Goal: Information Seeking & Learning: Understand process/instructions

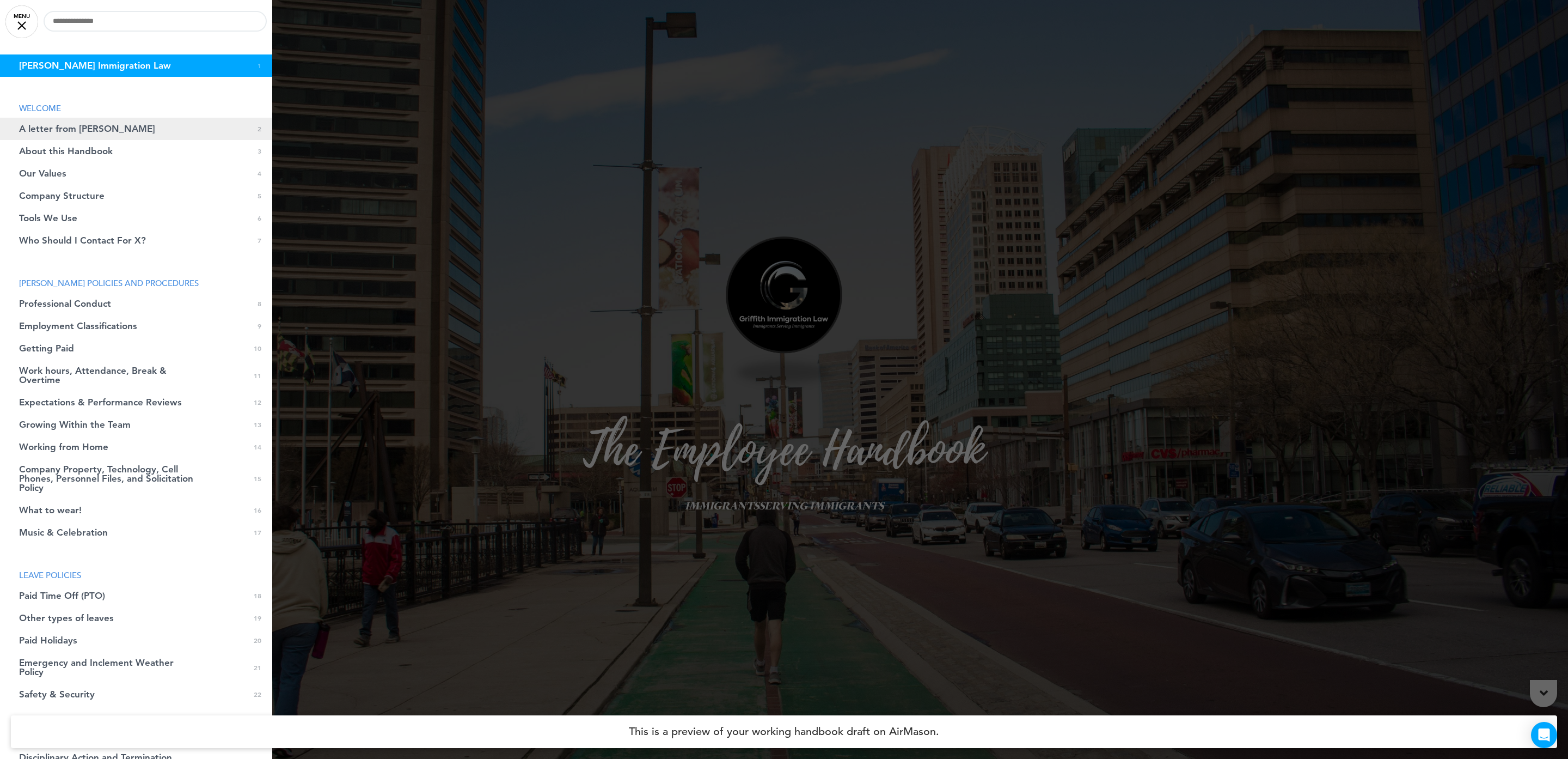
click at [98, 127] on link "A letter from [PERSON_NAME] 0 2" at bounding box center [136, 128] width 272 height 22
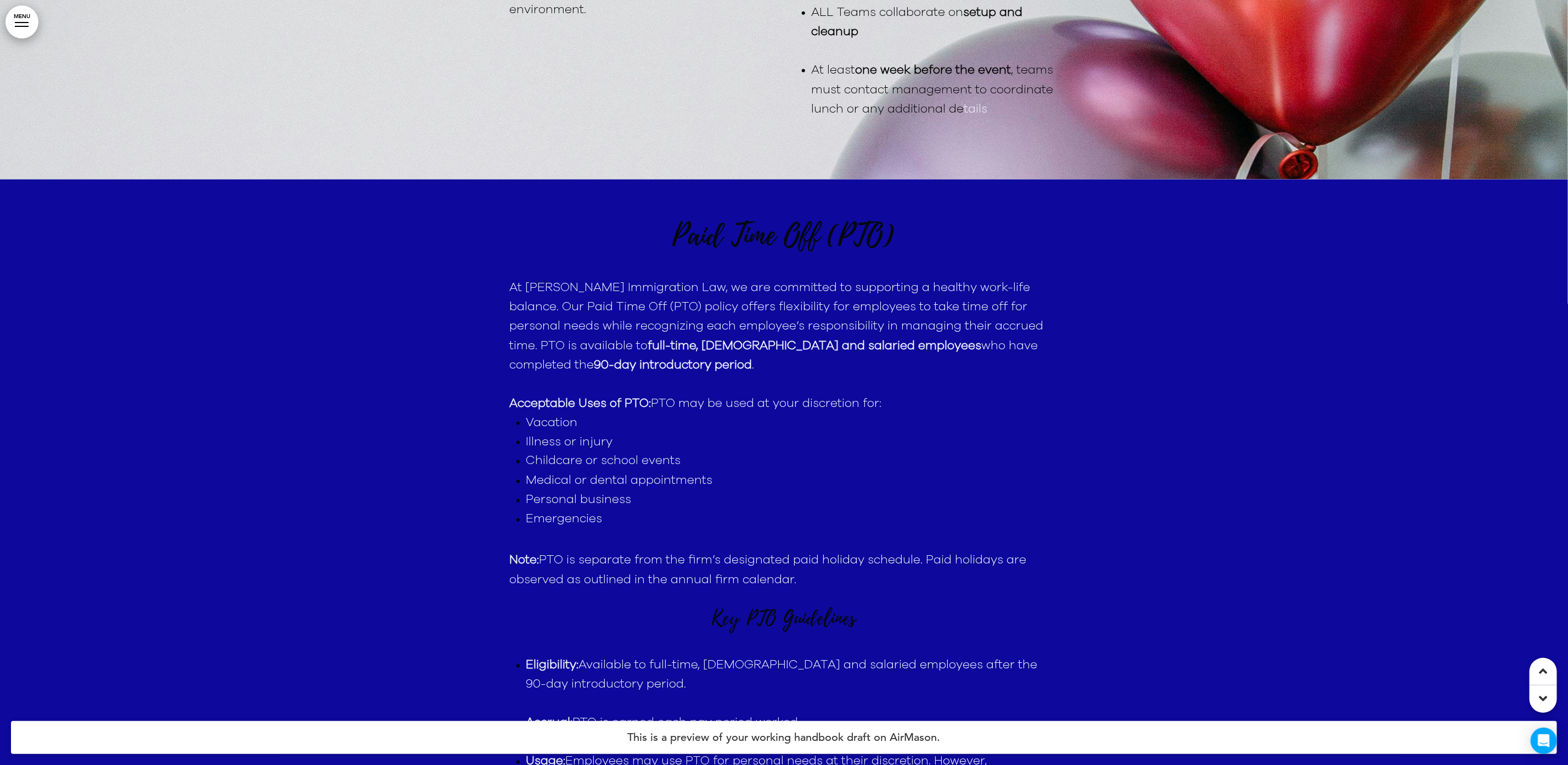
scroll to position [16818, 0]
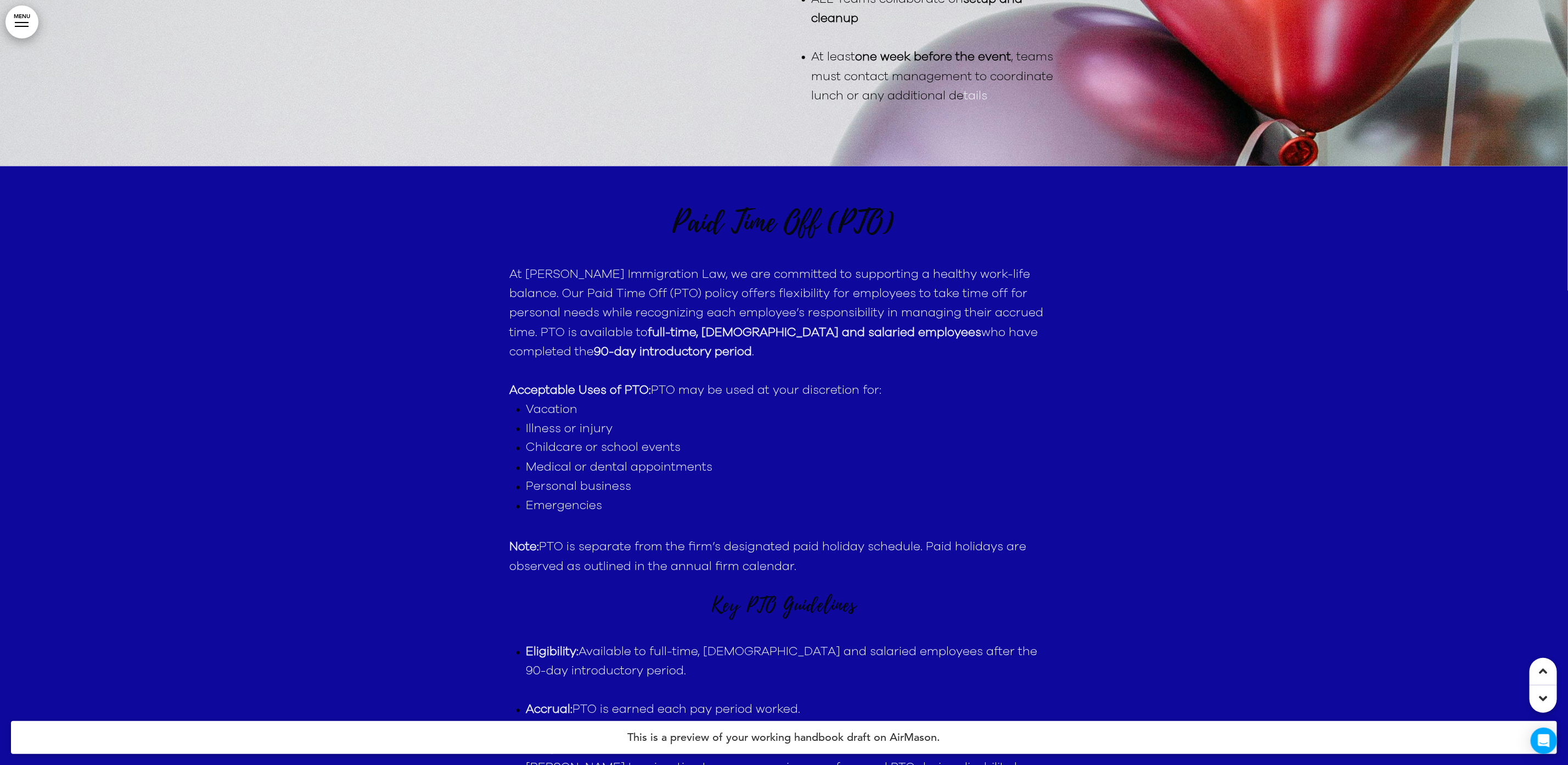
drag, startPoint x: 658, startPoint y: 218, endPoint x: 920, endPoint y: 229, distance: 262.2
click at [920, 229] on h1 "Paid Time Off (PTO)" at bounding box center [784, 222] width 549 height 31
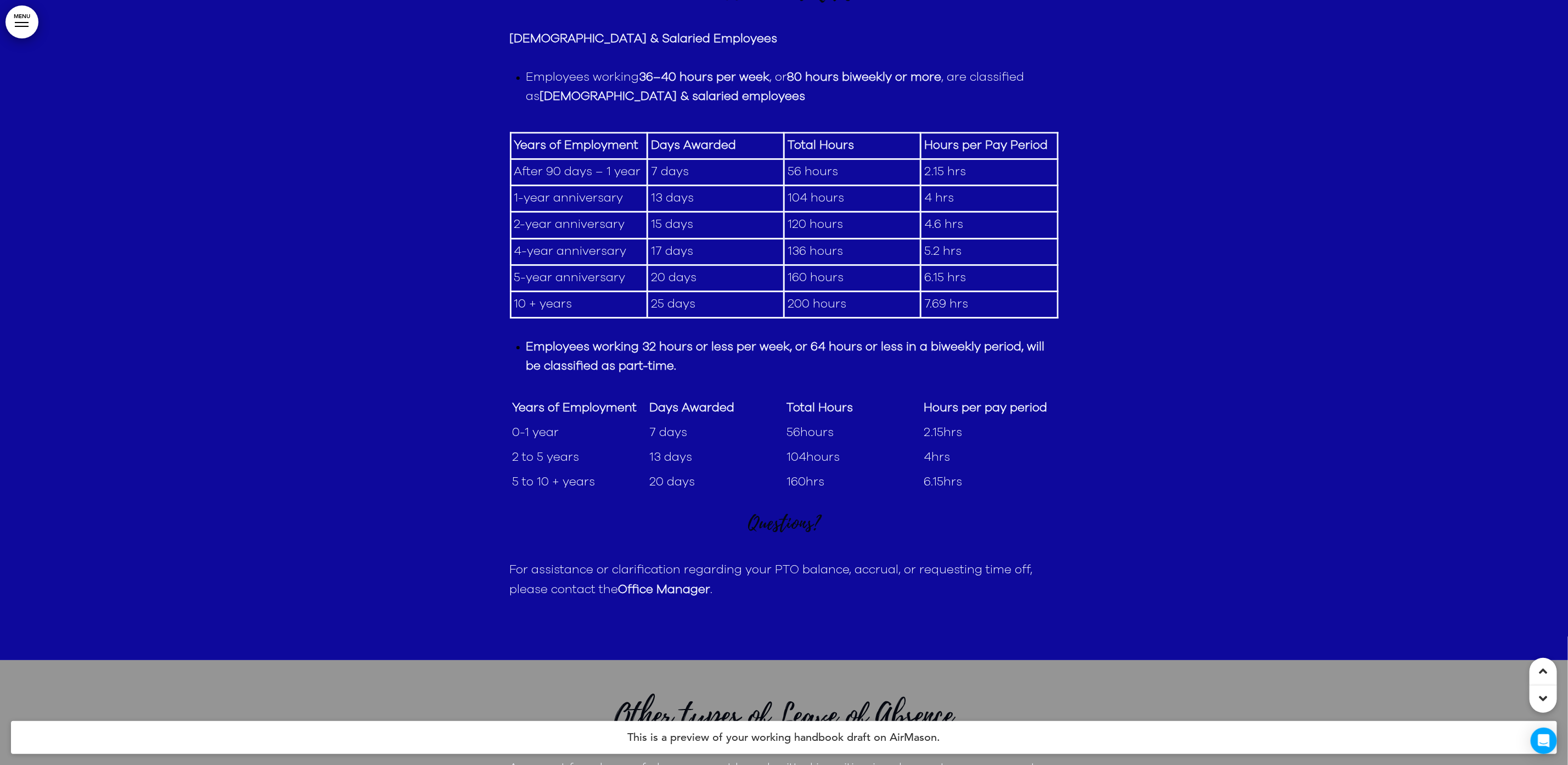
scroll to position [18300, 0]
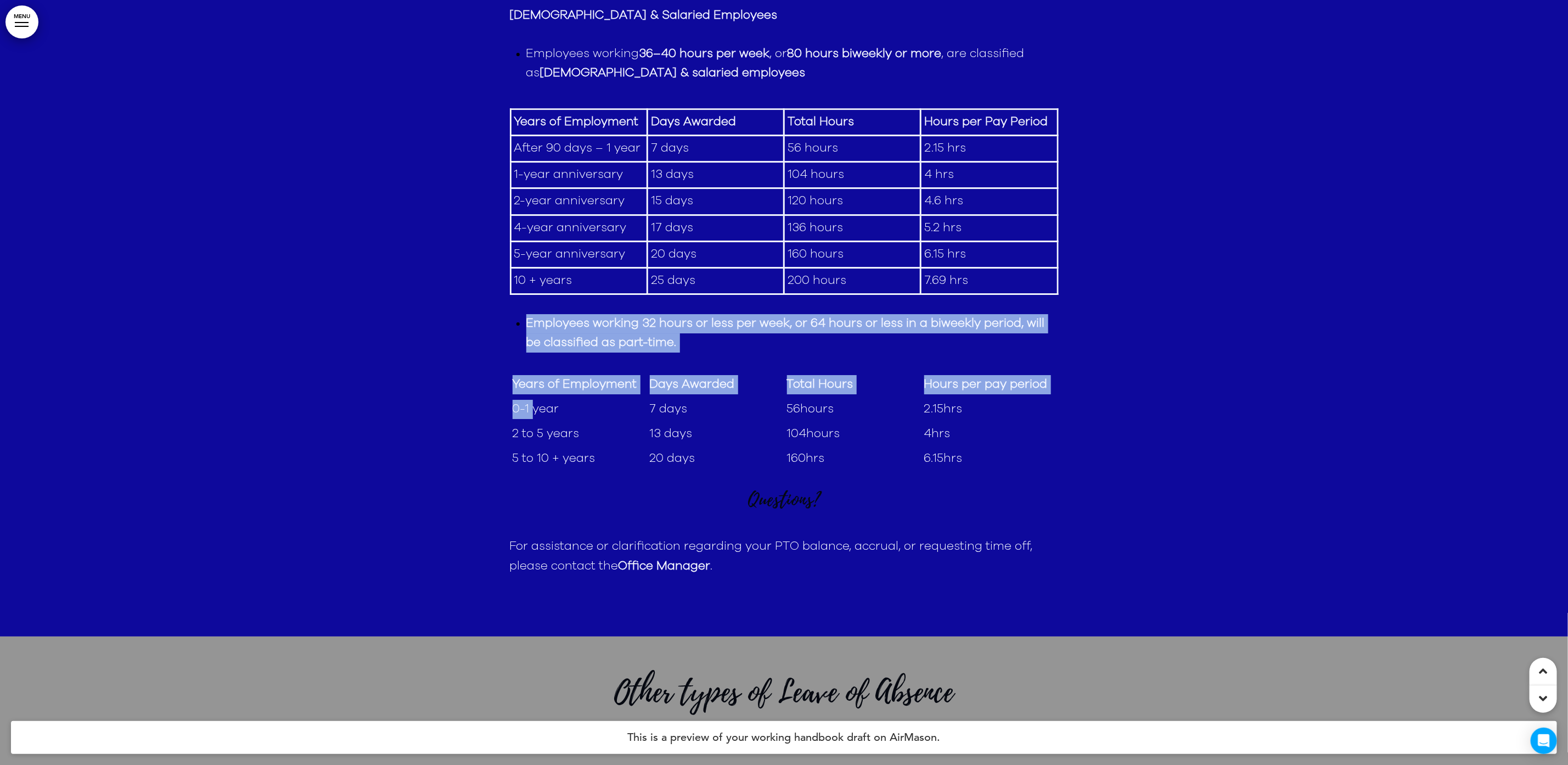
drag, startPoint x: 527, startPoint y: 346, endPoint x: 534, endPoint y: 450, distance: 104.2
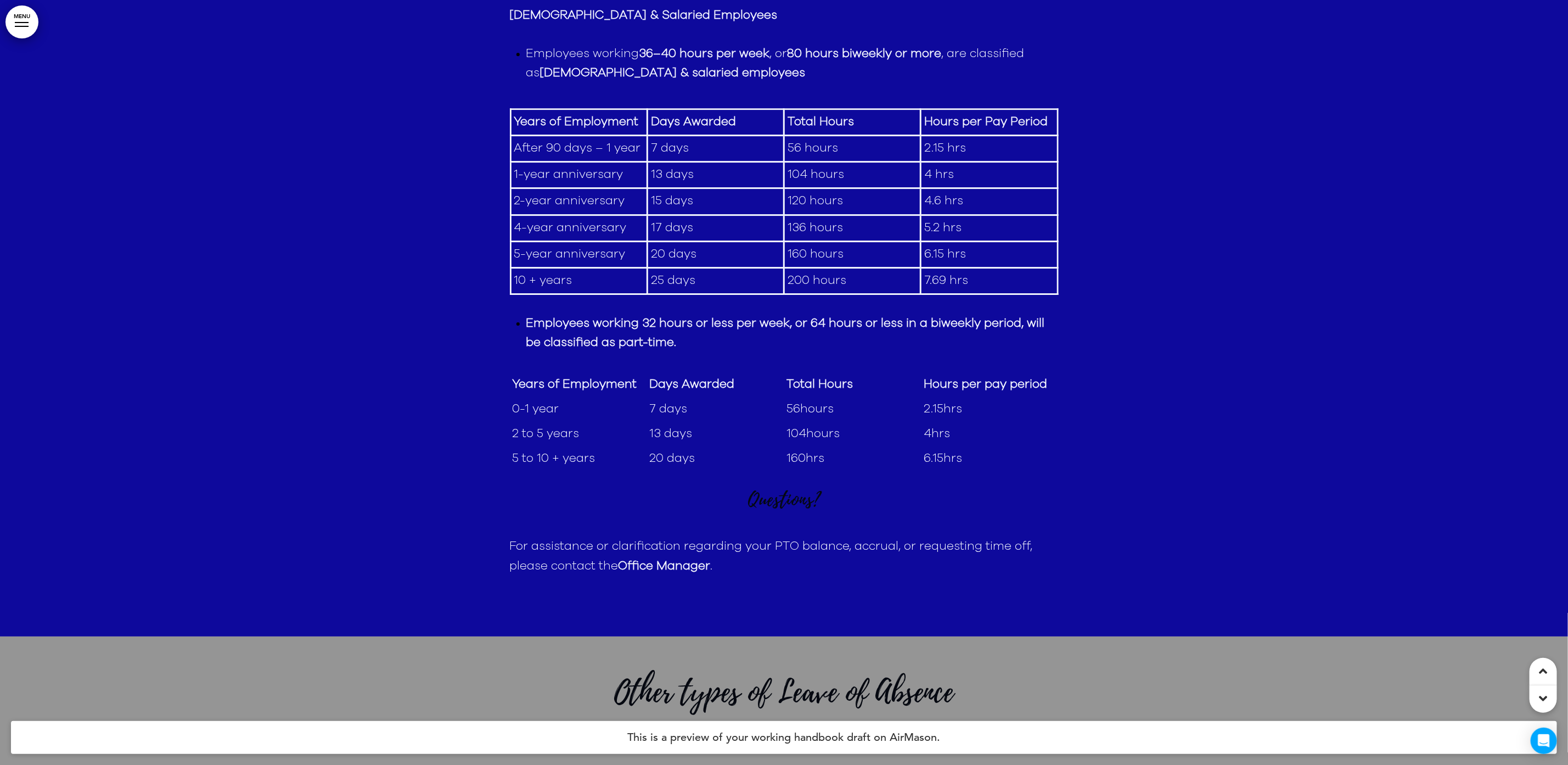
drag, startPoint x: 535, startPoint y: 450, endPoint x: 380, endPoint y: 475, distance: 157.0
drag, startPoint x: 857, startPoint y: 444, endPoint x: 780, endPoint y: 448, distance: 77.1
click at [780, 422] on tr "0-1 year 7 days 56hours 2.15hrs" at bounding box center [784, 409] width 549 height 25
drag, startPoint x: 780, startPoint y: 448, endPoint x: 896, endPoint y: 447, distance: 116.0
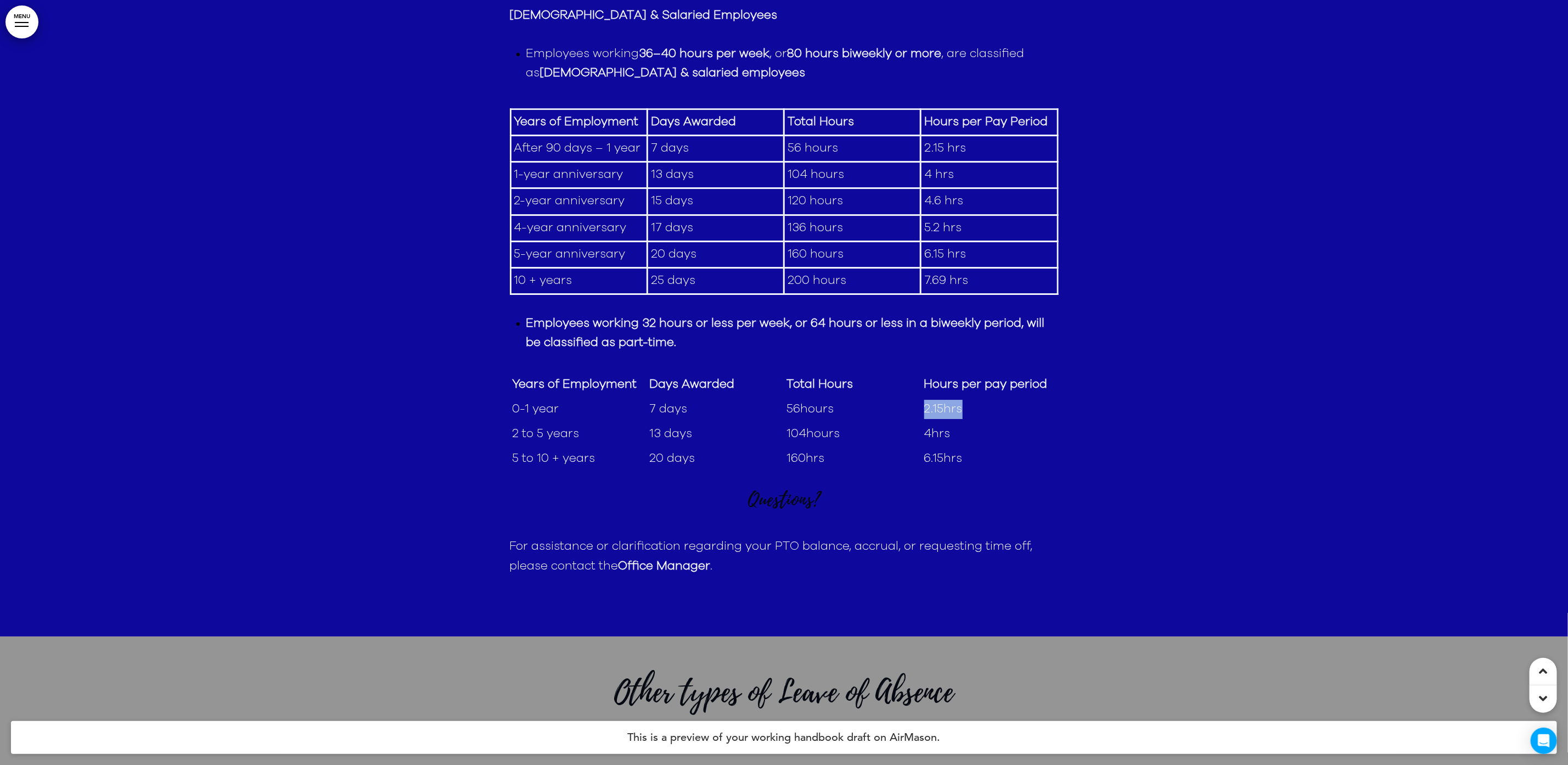
click at [896, 422] on tr "0-1 year 7 days 56hours 2.15hrs" at bounding box center [784, 409] width 549 height 25
drag, startPoint x: 512, startPoint y: 465, endPoint x: 591, endPoint y: 474, distance: 79.5
click at [591, 447] on td "2 to 5 years" at bounding box center [578, 434] width 137 height 25
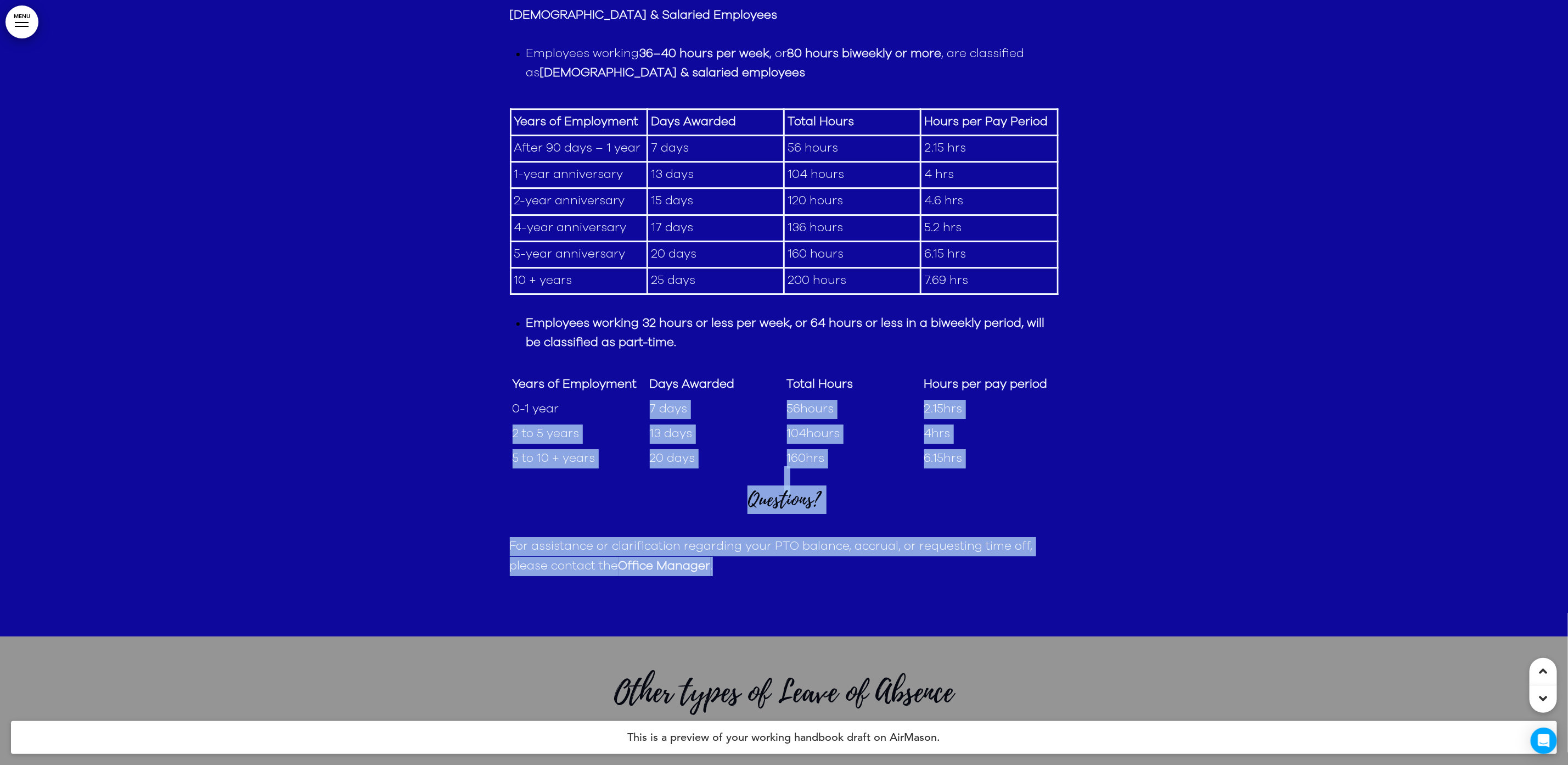
drag, startPoint x: 572, startPoint y: 433, endPoint x: 481, endPoint y: 447, distance: 92.1
click at [707, 422] on td "7 days" at bounding box center [715, 409] width 137 height 25
click at [984, 422] on td "2.15hrs" at bounding box center [989, 409] width 137 height 25
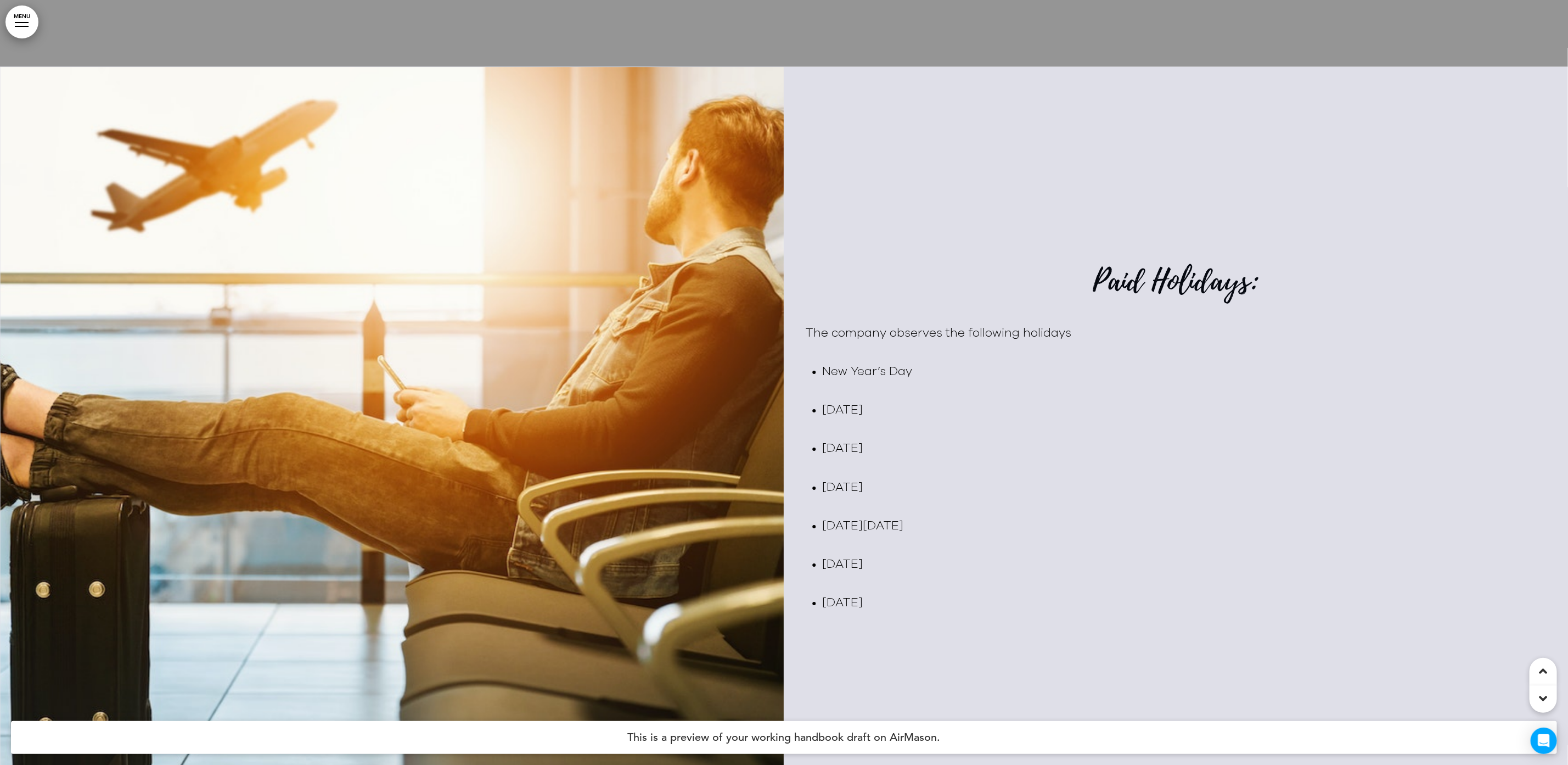
scroll to position [20029, 0]
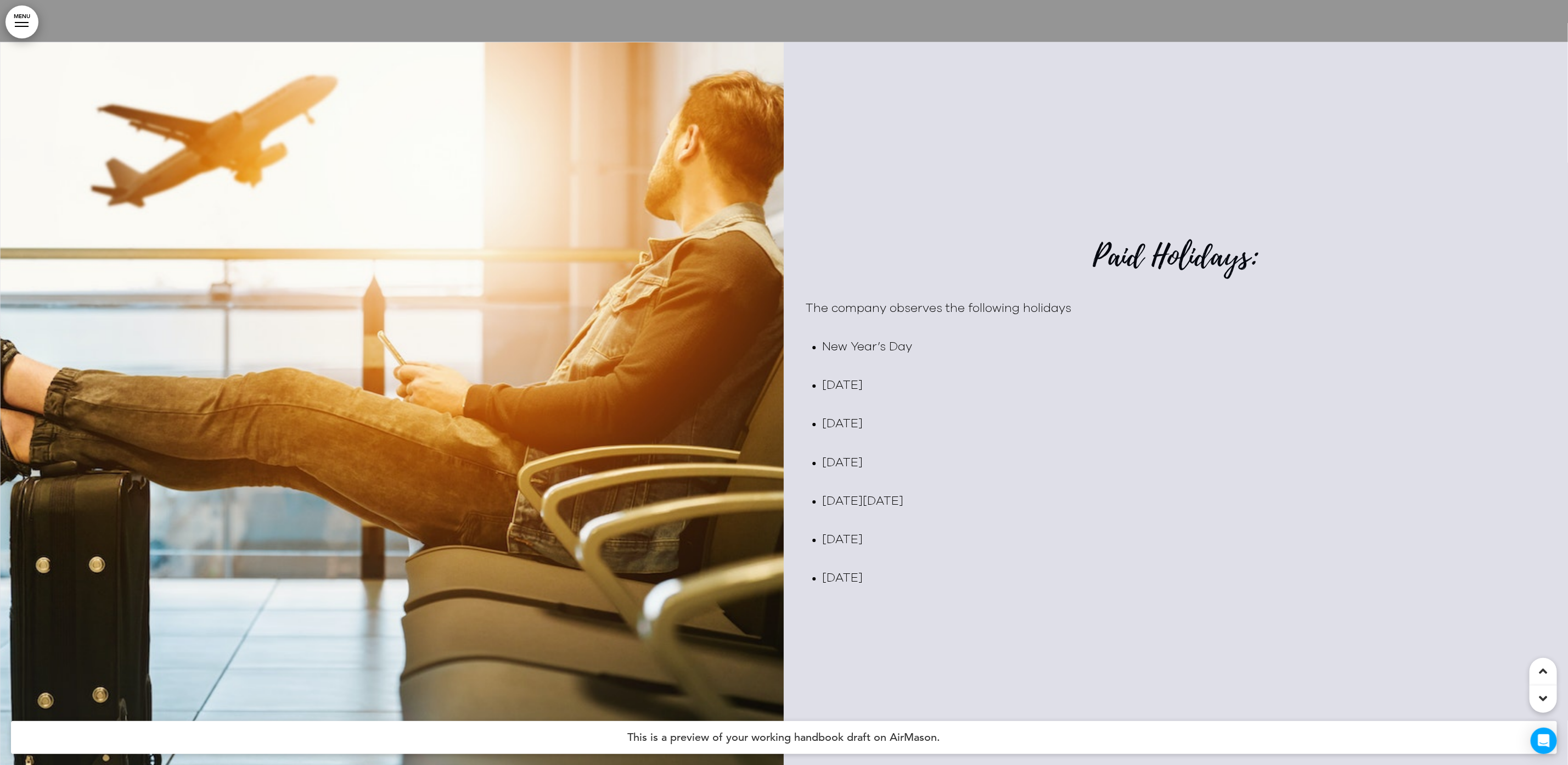
drag, startPoint x: 924, startPoint y: 503, endPoint x: 794, endPoint y: 499, distance: 130.1
click at [794, 499] on div "Paid Holidays: The company observes the following holidays New Year’s Day [DATE…" at bounding box center [1177, 424] width 784 height 449
drag, startPoint x: 1051, startPoint y: 572, endPoint x: 1053, endPoint y: 553, distance: 19.1
click at [1051, 549] on li "[DATE]" at bounding box center [1185, 539] width 723 height 19
drag, startPoint x: 891, startPoint y: 501, endPoint x: 810, endPoint y: 500, distance: 81.0
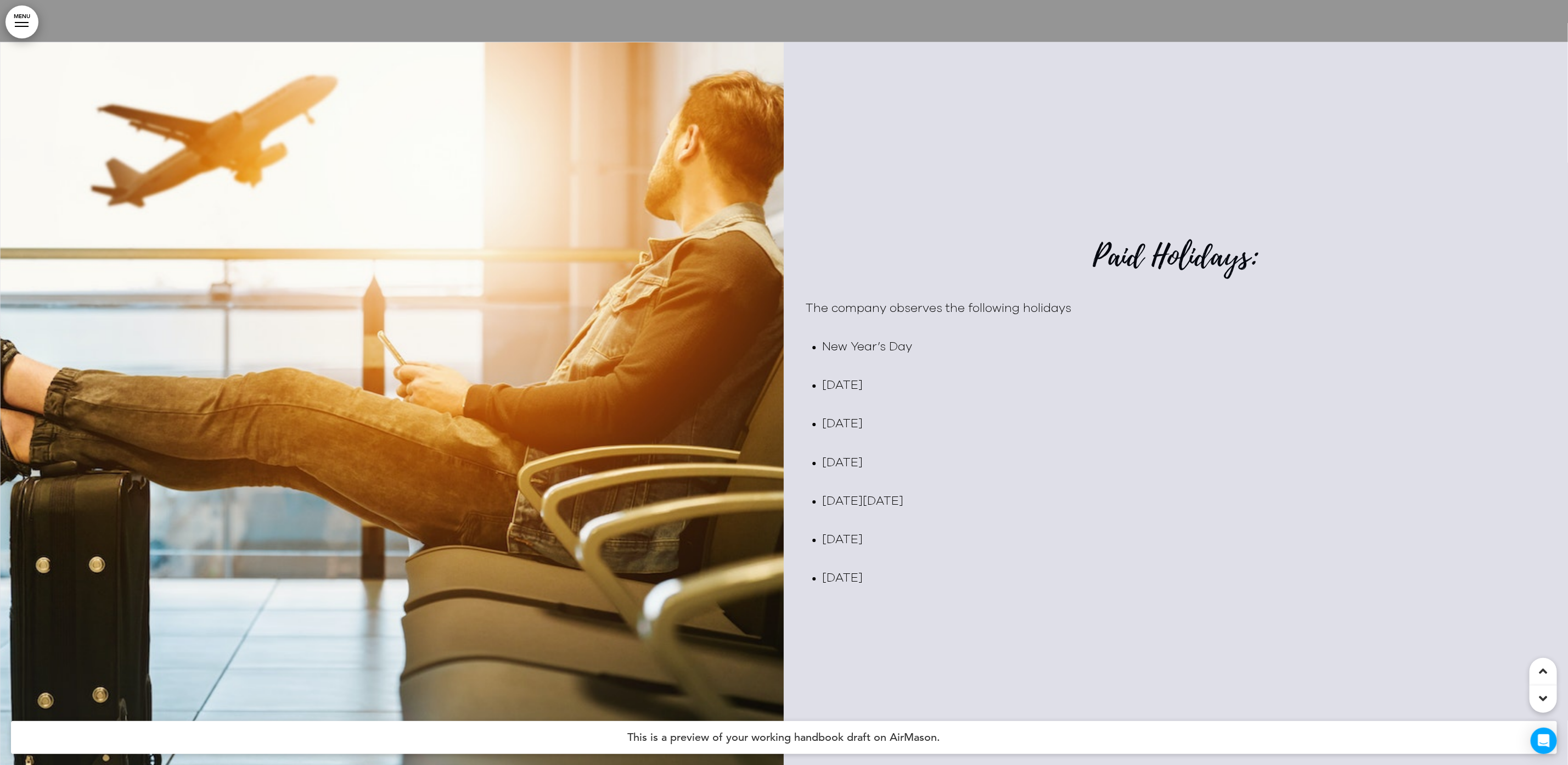
click at [823, 472] on li "[DATE]" at bounding box center [1185, 462] width 723 height 19
drag, startPoint x: 989, startPoint y: 562, endPoint x: 955, endPoint y: 558, distance: 34.2
click at [984, 549] on li "[DATE]" at bounding box center [1185, 539] width 723 height 19
drag, startPoint x: 916, startPoint y: 538, endPoint x: 830, endPoint y: 535, distance: 86.1
click at [830, 507] on span "[DATE][DATE]" at bounding box center [863, 501] width 81 height 12
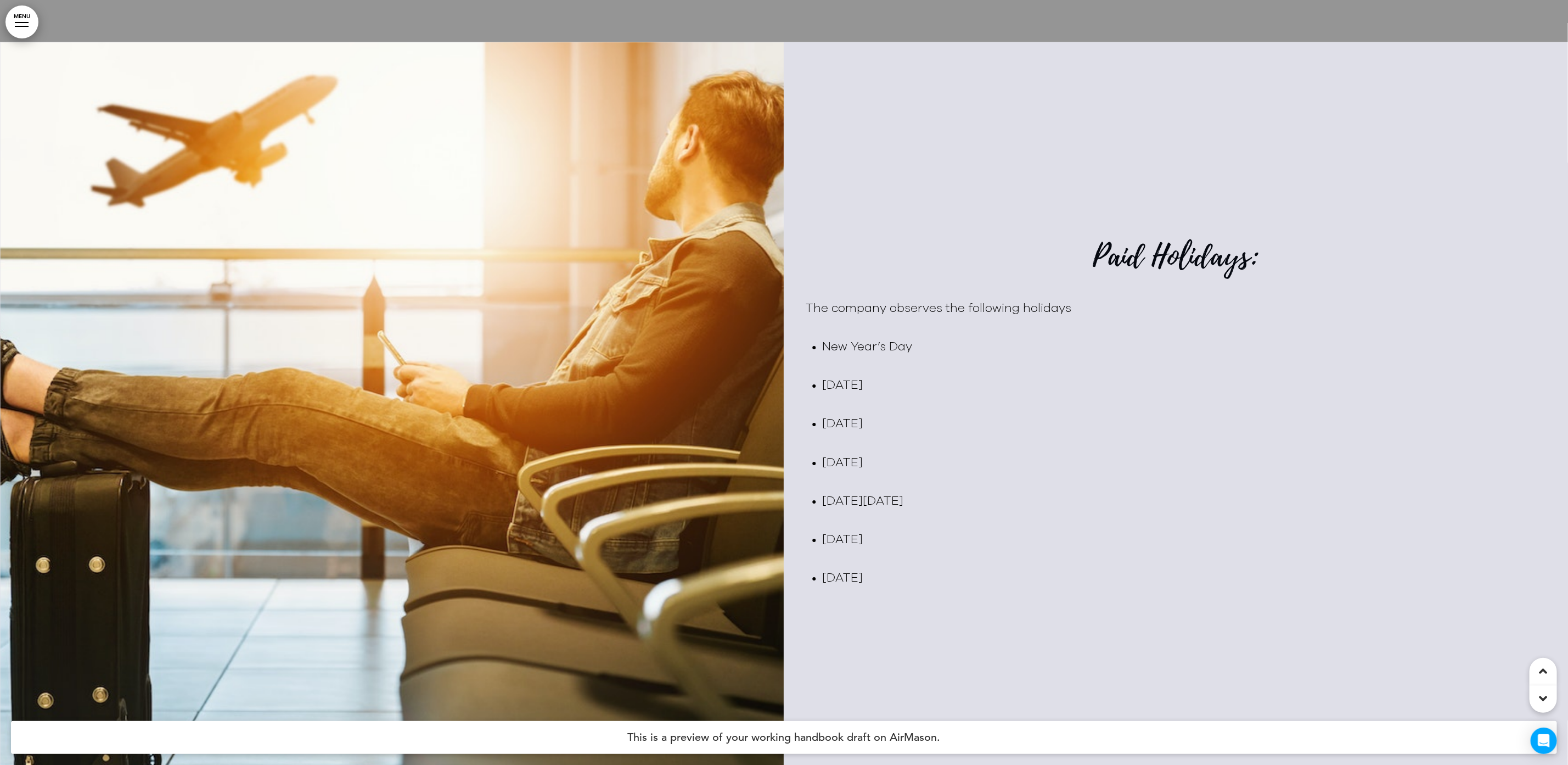
drag, startPoint x: 830, startPoint y: 535, endPoint x: 858, endPoint y: 569, distance: 44.0
click at [858, 545] on span "[DATE]" at bounding box center [843, 539] width 40 height 12
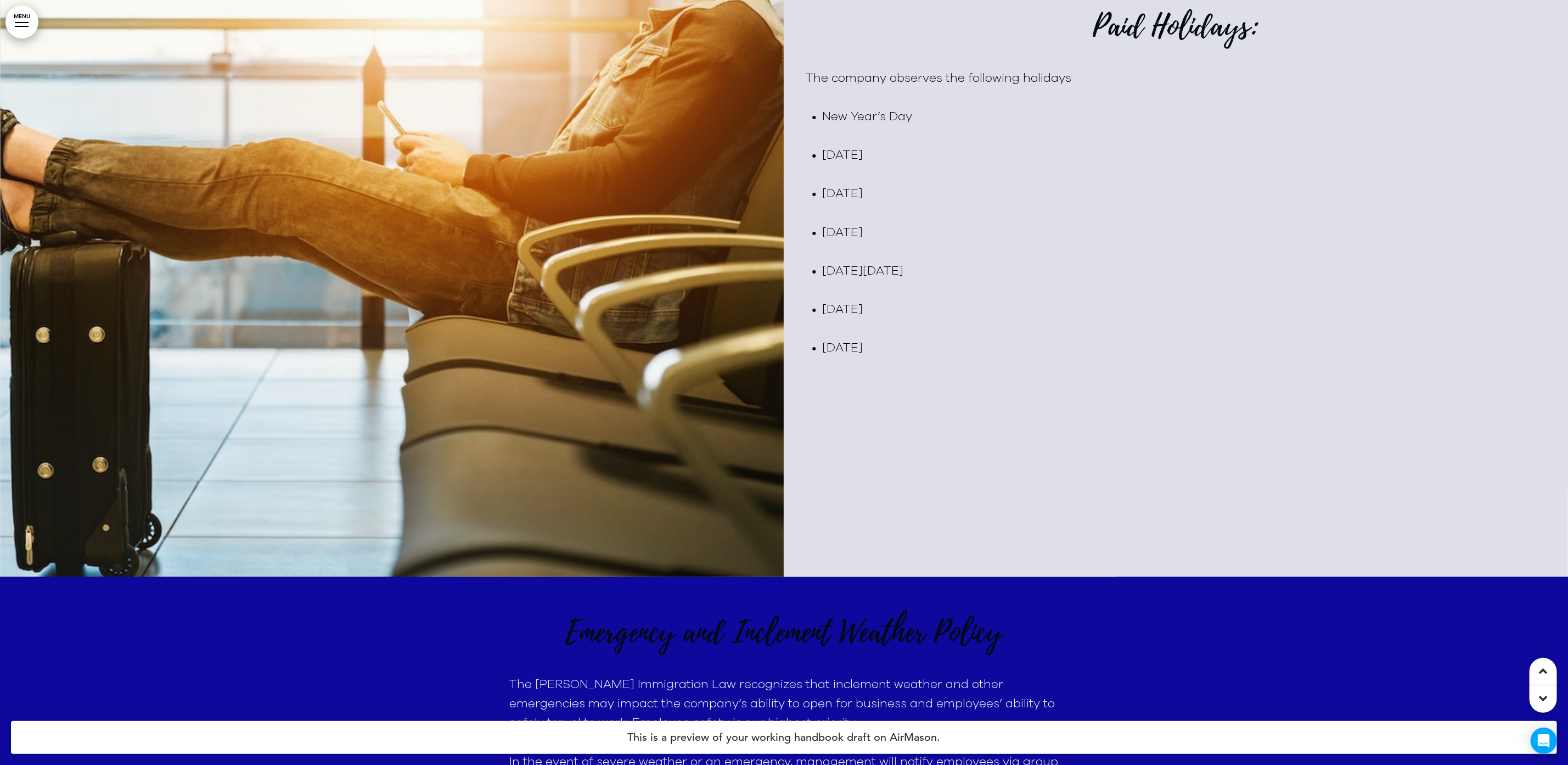
scroll to position [20276, 0]
